Goal: Task Accomplishment & Management: Use online tool/utility

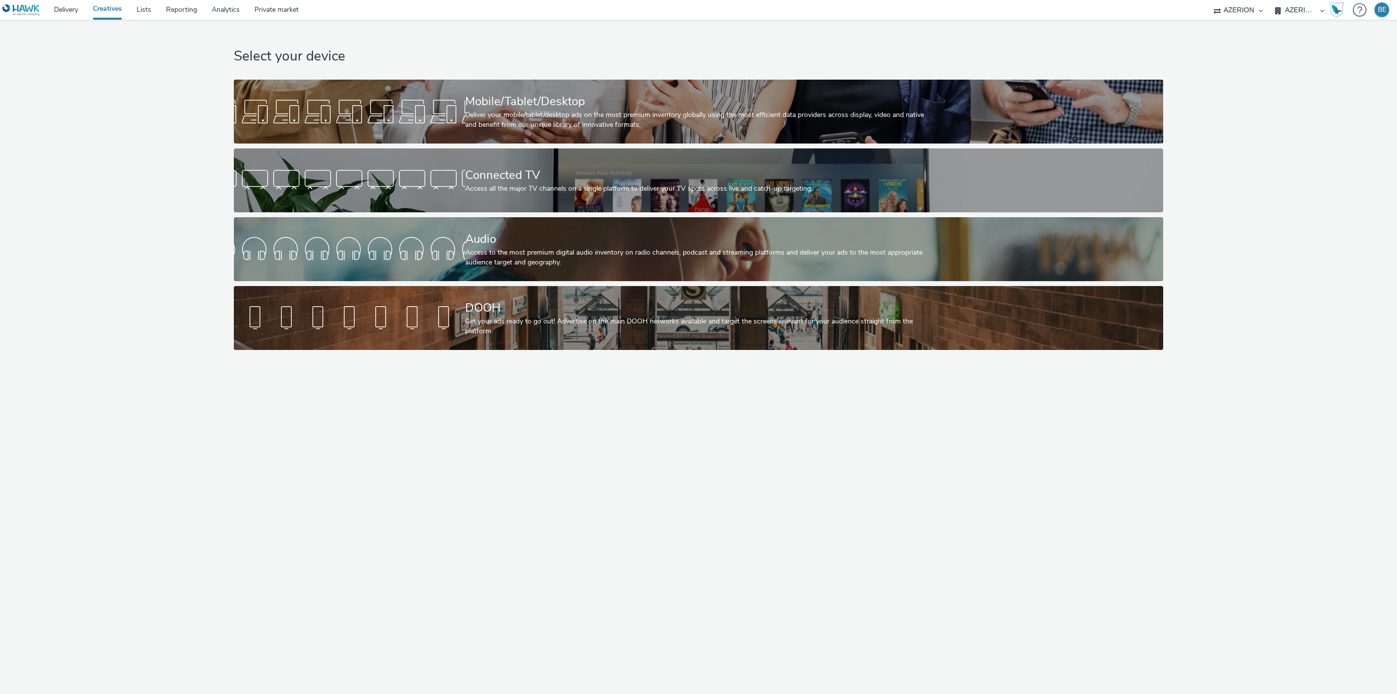
select select "79162ed7-0017-4339-93b0-3399b708648f"
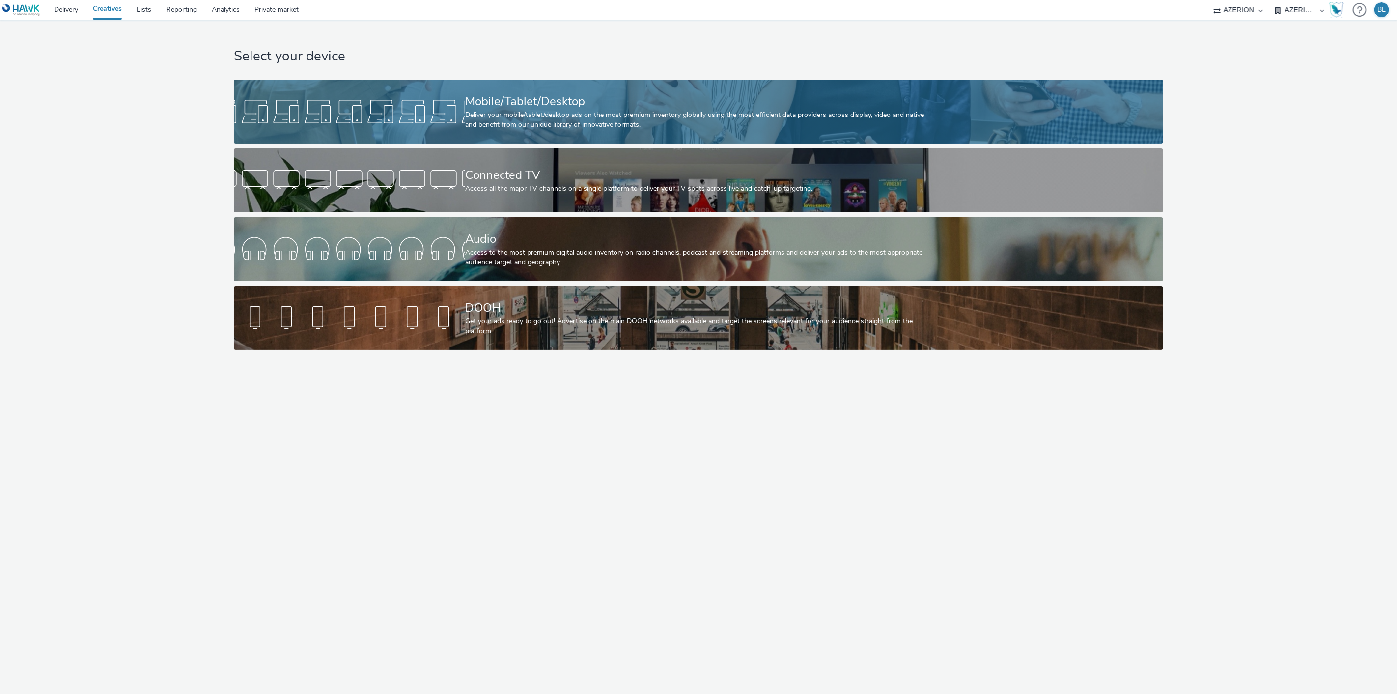
click at [493, 113] on div "Deliver your mobile/tablet/desktop ads on the most premium inventory globally u…" at bounding box center [696, 120] width 463 height 20
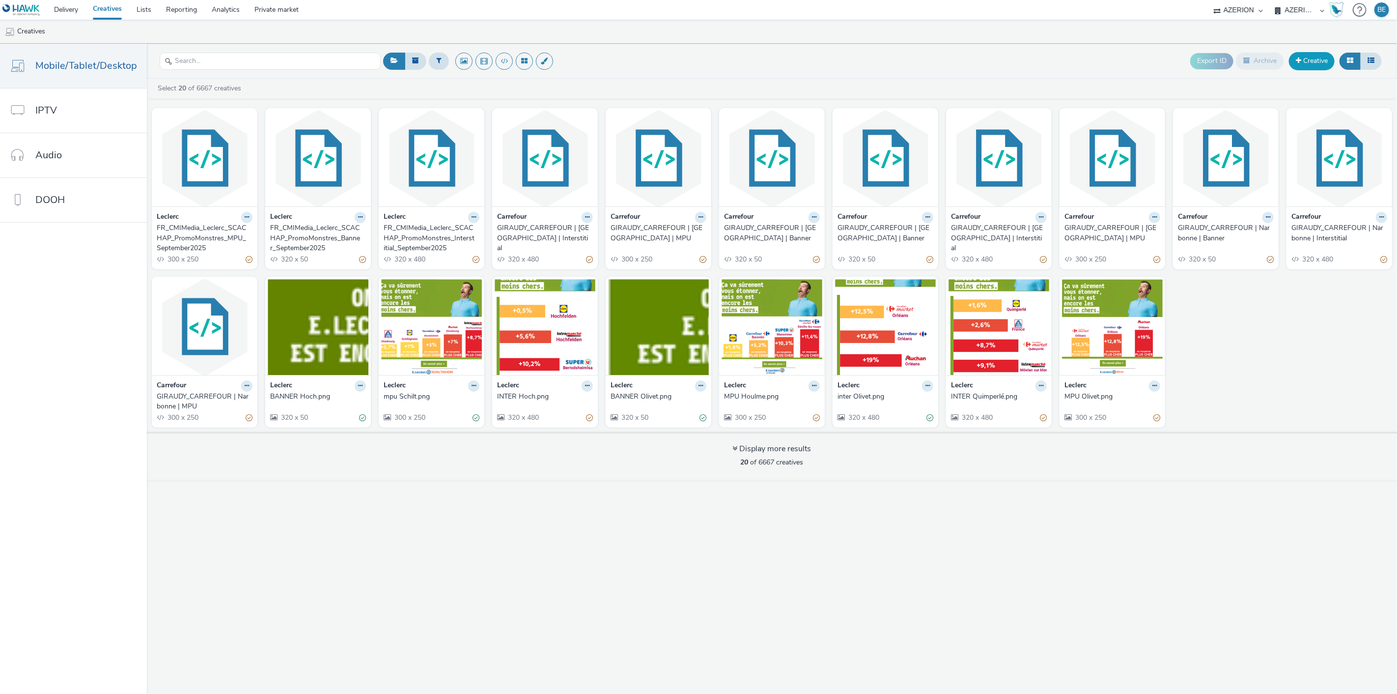
click at [1305, 67] on link "Creative" at bounding box center [1312, 61] width 46 height 18
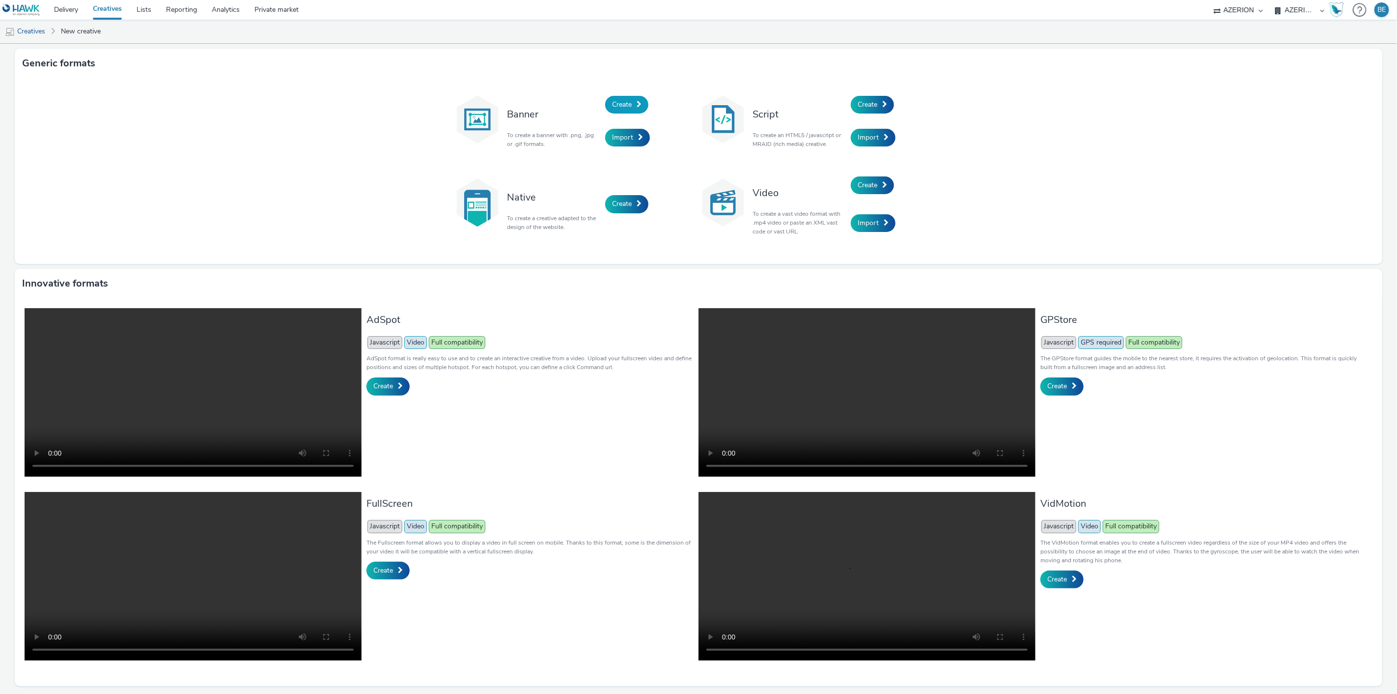
click at [616, 104] on span "Create" at bounding box center [622, 104] width 20 height 9
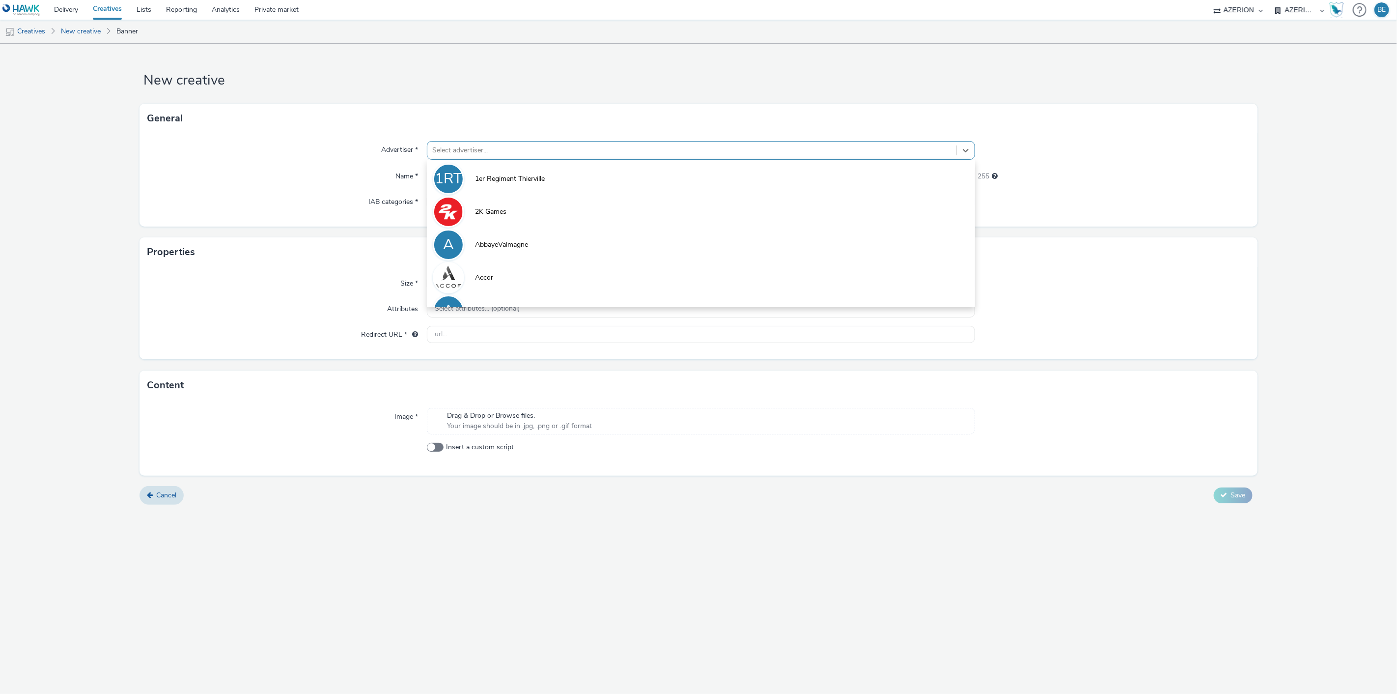
click at [483, 154] on div at bounding box center [692, 150] width 520 height 12
type input "end"
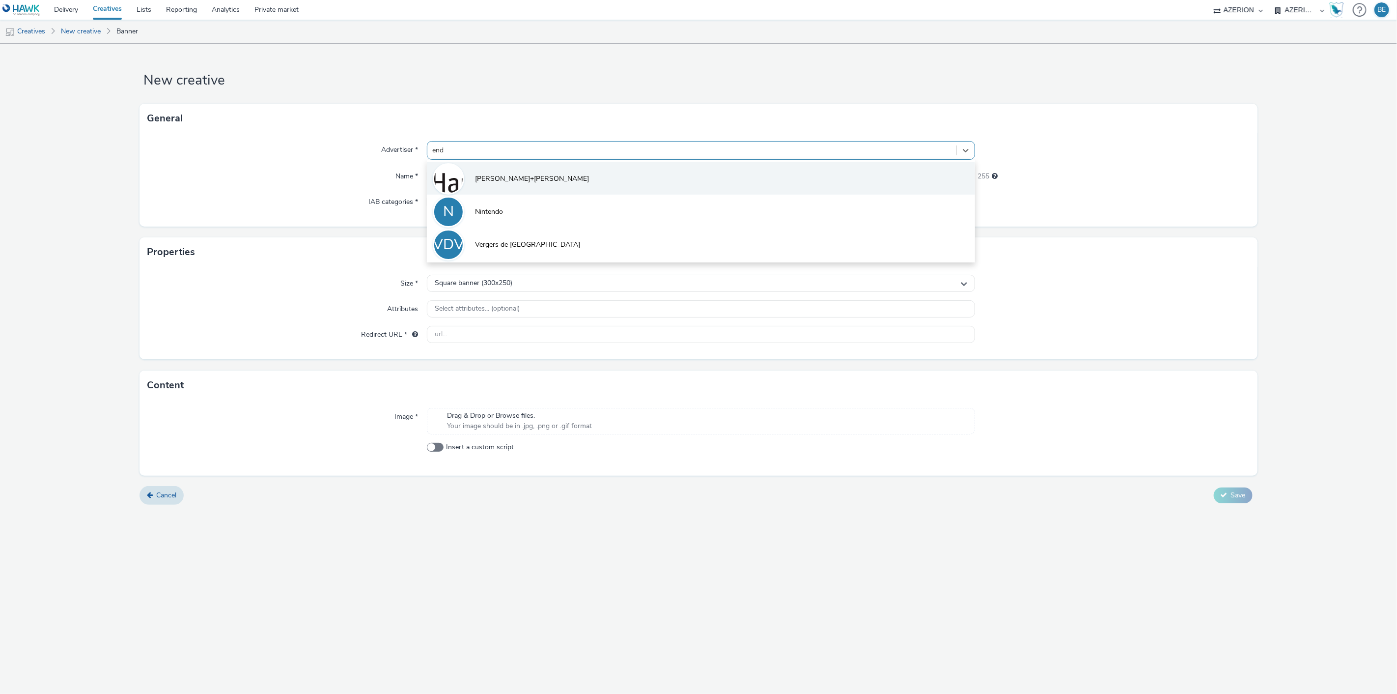
click at [465, 174] on li "[PERSON_NAME]+[PERSON_NAME]" at bounding box center [701, 178] width 549 height 33
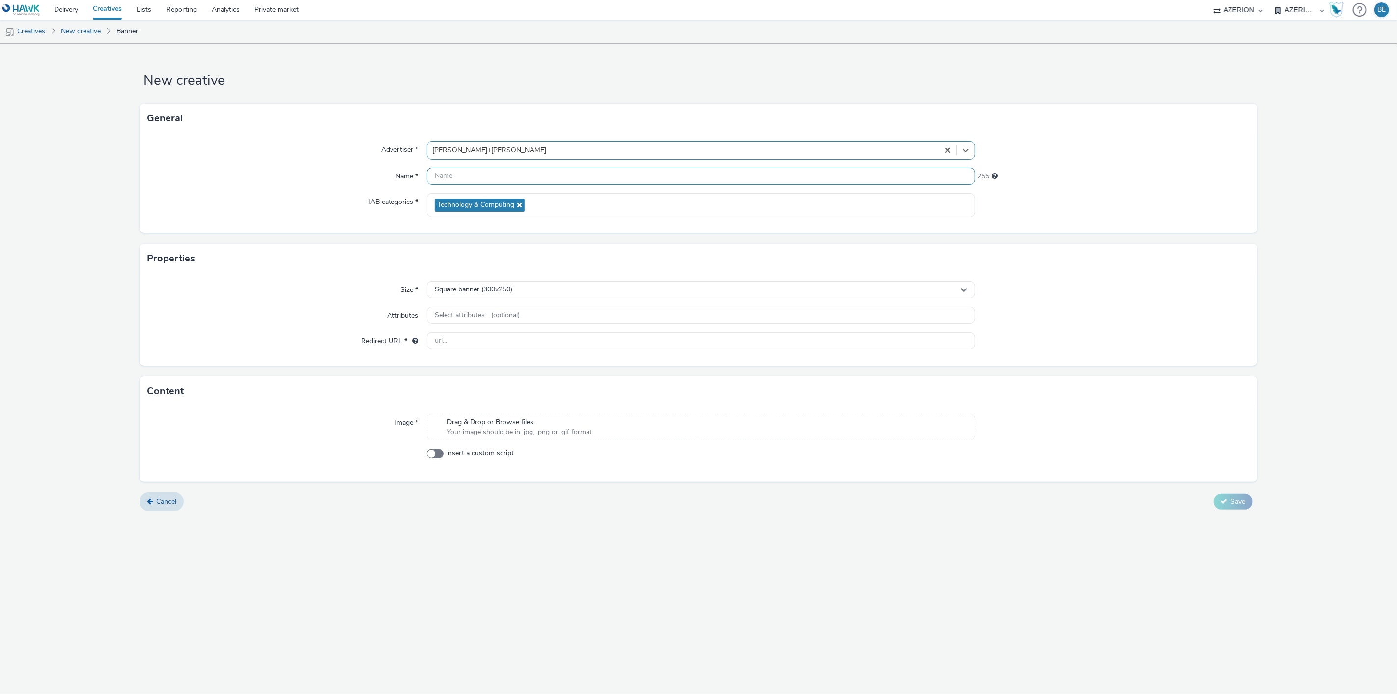
click at [465, 180] on input "text" at bounding box center [701, 175] width 549 height 17
type input "PremiérePlace - [PERSON_NAME] [PERSON_NAME] - Int. | [DATE]"
click at [268, 252] on div "Properties" at bounding box center [697, 258] width 1117 height 29
click at [454, 294] on div "Square banner (300x250)" at bounding box center [701, 289] width 549 height 17
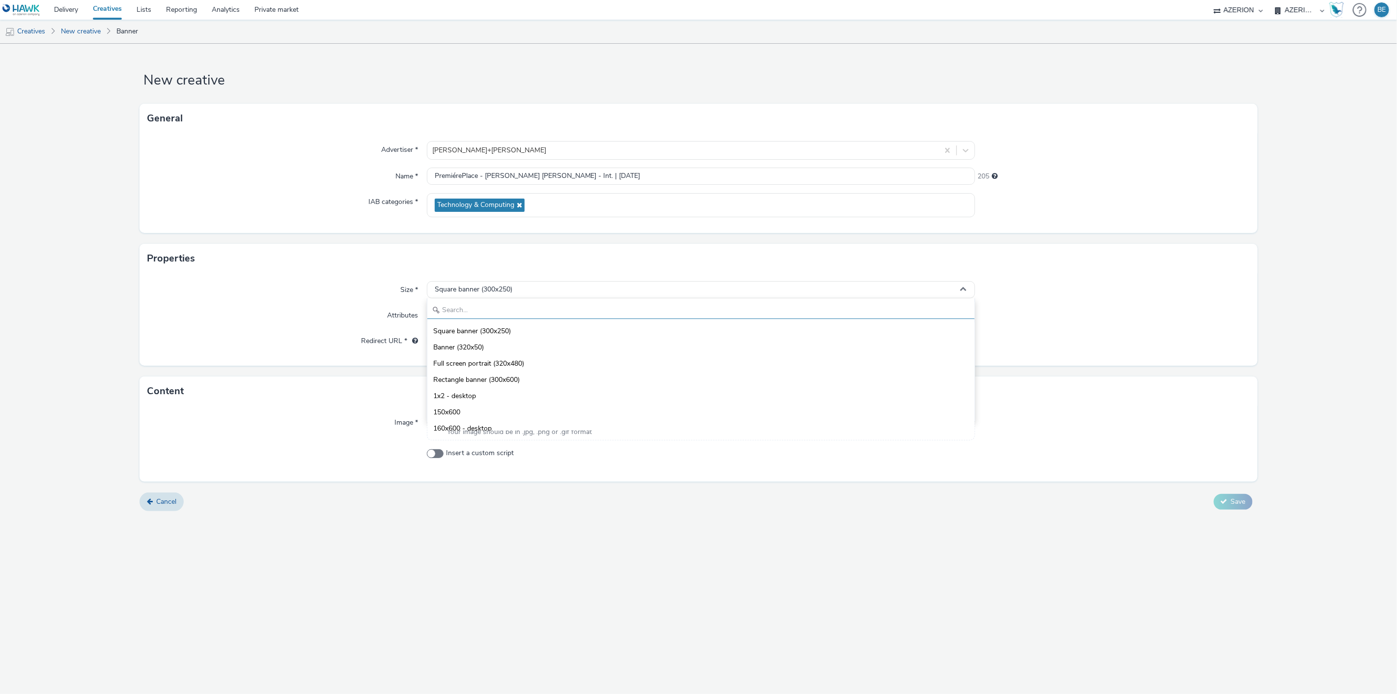
click at [454, 308] on input "text" at bounding box center [701, 310] width 548 height 17
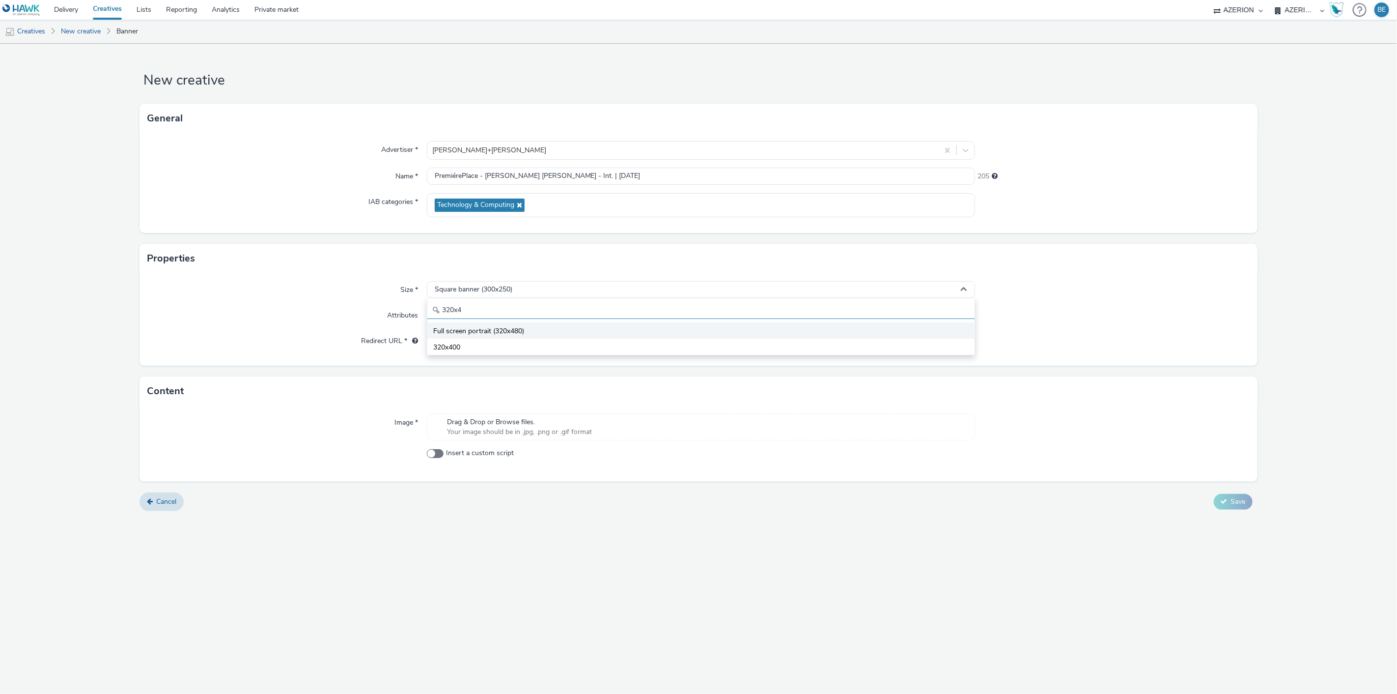
type input "320x4"
click at [494, 330] on span "Full screen portrait (320x480)" at bounding box center [478, 331] width 91 height 10
click at [459, 343] on input "text" at bounding box center [701, 340] width 549 height 17
paste input "[URL][DOMAIN_NAME][PERSON_NAME]"
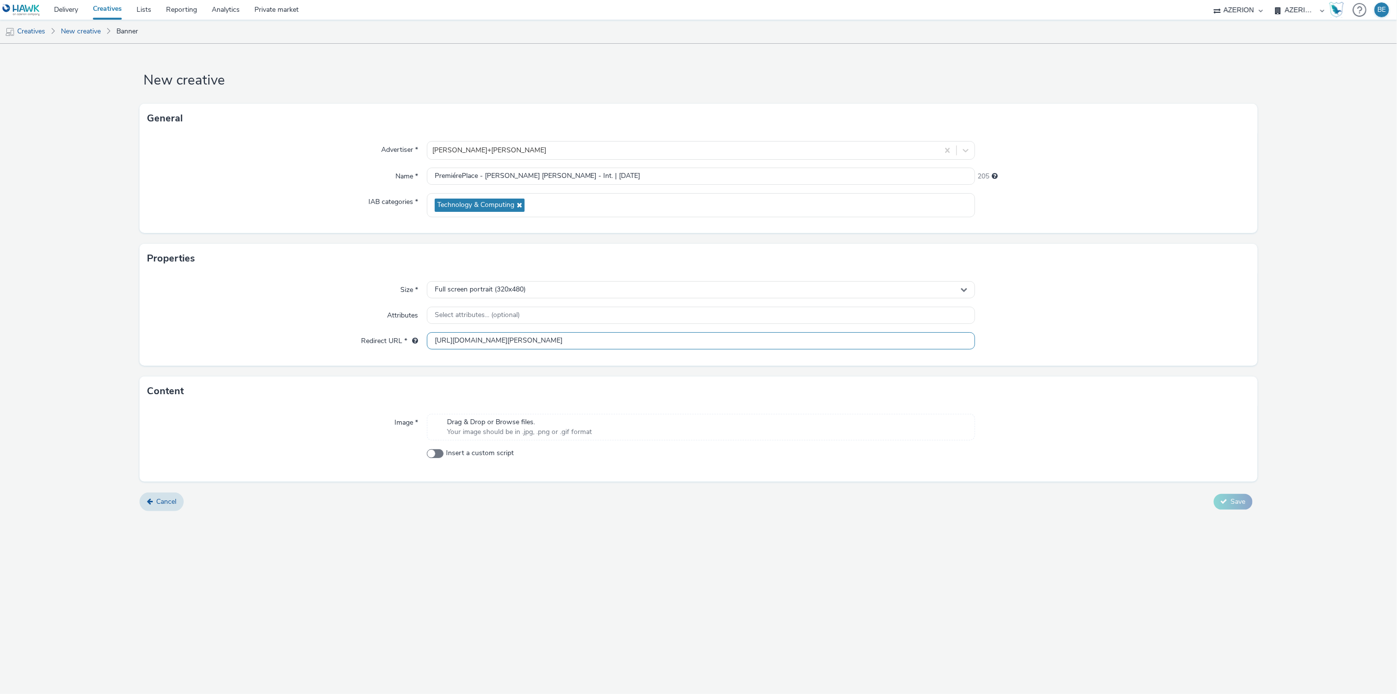
type input "[URL][DOMAIN_NAME][PERSON_NAME]"
click at [517, 608] on div "New creative General Advertiser * [PERSON_NAME]+[PERSON_NAME] Name * PremiérePl…" at bounding box center [698, 369] width 1397 height 650
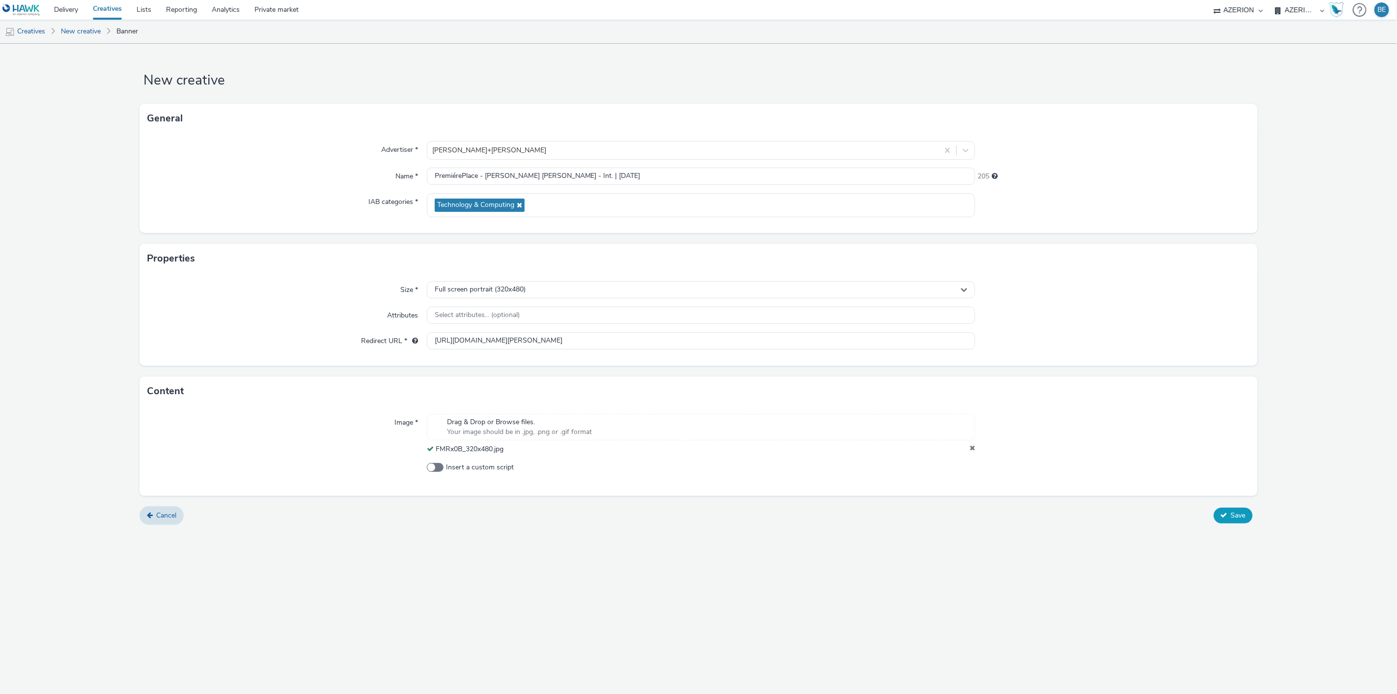
click at [1224, 518] on icon at bounding box center [1224, 514] width 7 height 7
